Goal: Task Accomplishment & Management: Manage account settings

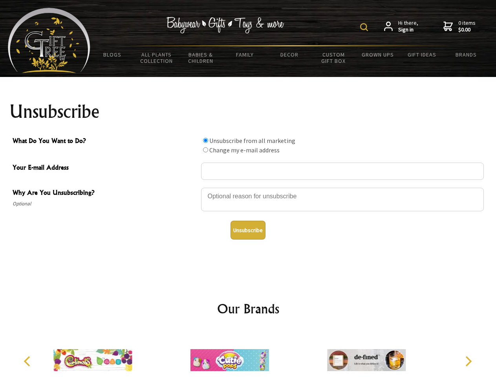
click at [365, 27] on img at bounding box center [364, 27] width 8 height 8
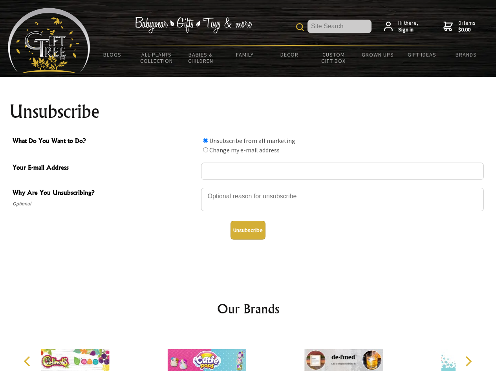
click at [248, 187] on div at bounding box center [342, 201] width 283 height 28
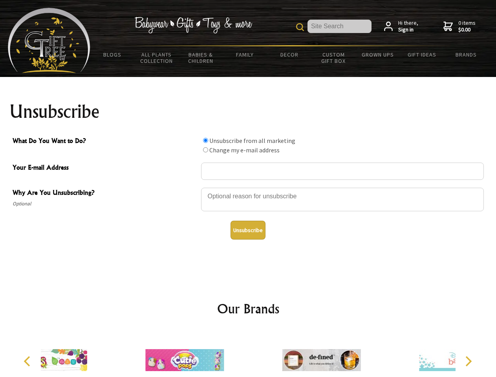
click at [205, 140] on input "What Do You Want to Do?" at bounding box center [205, 140] width 5 height 5
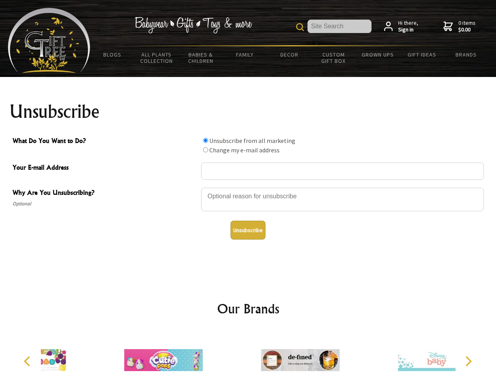
click at [205, 150] on input "What Do You Want to Do?" at bounding box center [205, 149] width 5 height 5
radio input "true"
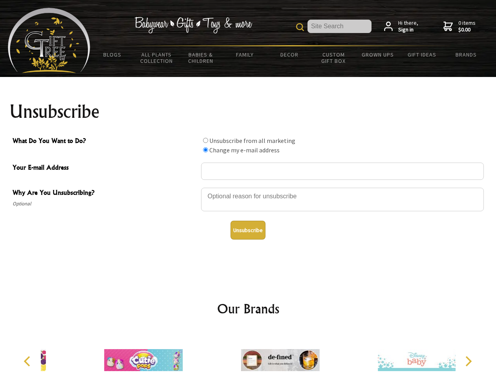
click at [248, 230] on button "Unsubscribe" at bounding box center [248, 230] width 35 height 19
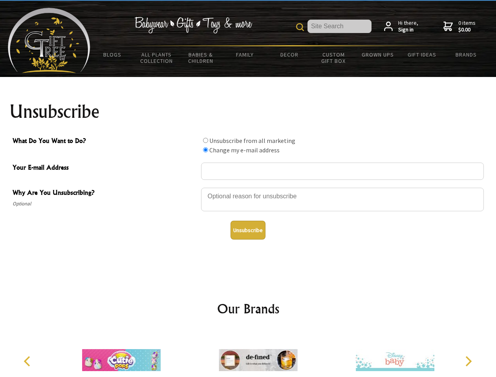
click at [28, 361] on icon "Previous" at bounding box center [28, 361] width 10 height 10
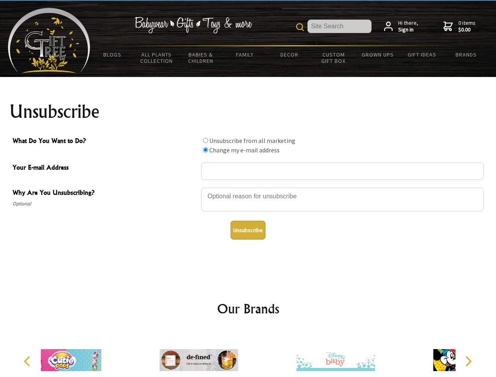
click at [468, 361] on icon "Next" at bounding box center [468, 361] width 10 height 10
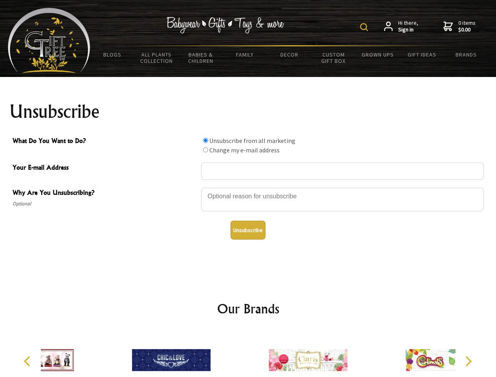
click at [365, 27] on img at bounding box center [364, 27] width 8 height 8
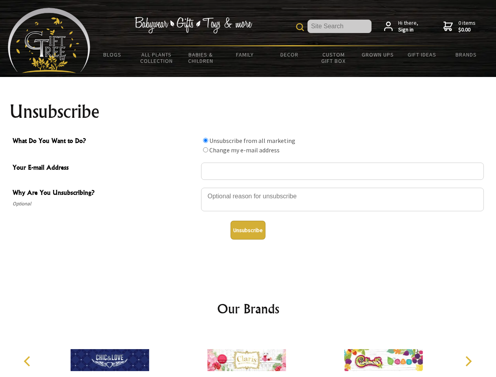
click at [248, 187] on div at bounding box center [342, 201] width 283 height 28
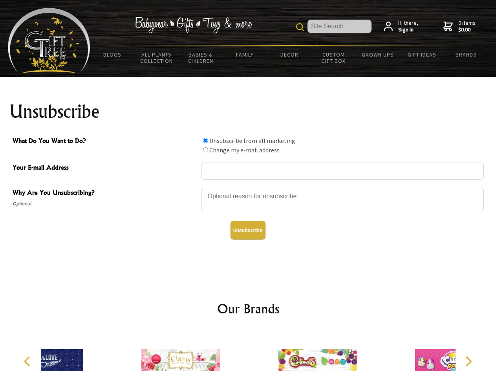
click at [205, 140] on input "What Do You Want to Do?" at bounding box center [205, 140] width 5 height 5
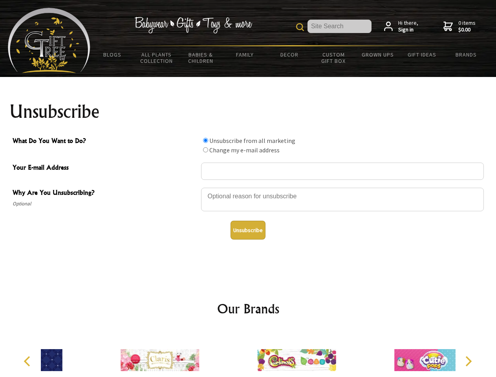
click at [205, 150] on input "What Do You Want to Do?" at bounding box center [205, 149] width 5 height 5
radio input "true"
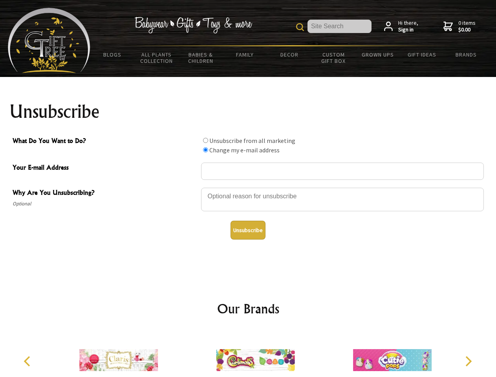
click at [248, 230] on button "Unsubscribe" at bounding box center [248, 230] width 35 height 19
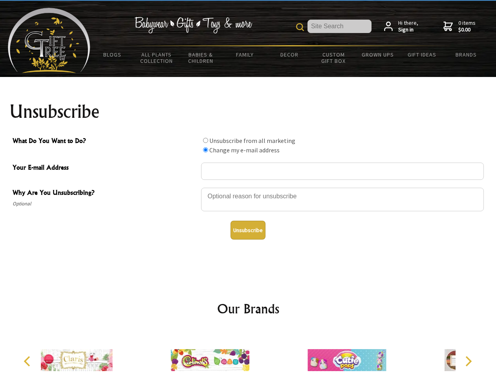
click at [28, 361] on icon "Previous" at bounding box center [28, 361] width 10 height 10
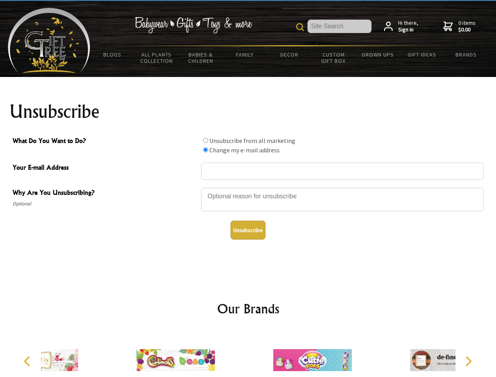
click at [468, 361] on icon "Next" at bounding box center [468, 361] width 10 height 10
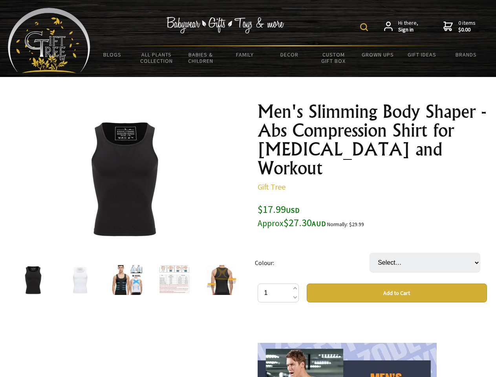
click at [365, 27] on img at bounding box center [364, 27] width 8 height 8
